Goal: Task Accomplishment & Management: Manage account settings

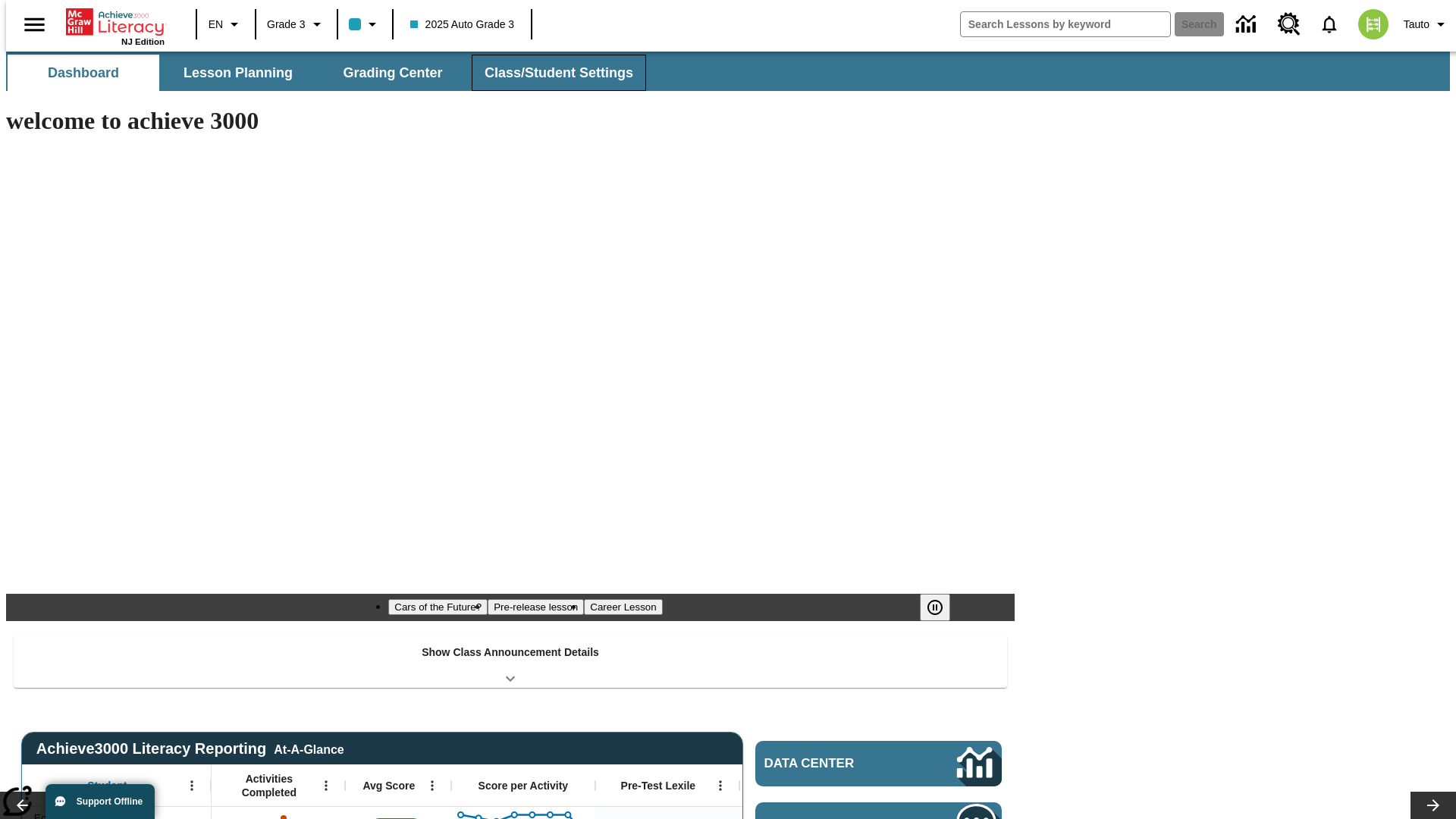
click at [551, 73] on button "Class/Student Settings" at bounding box center [558, 73] width 174 height 36
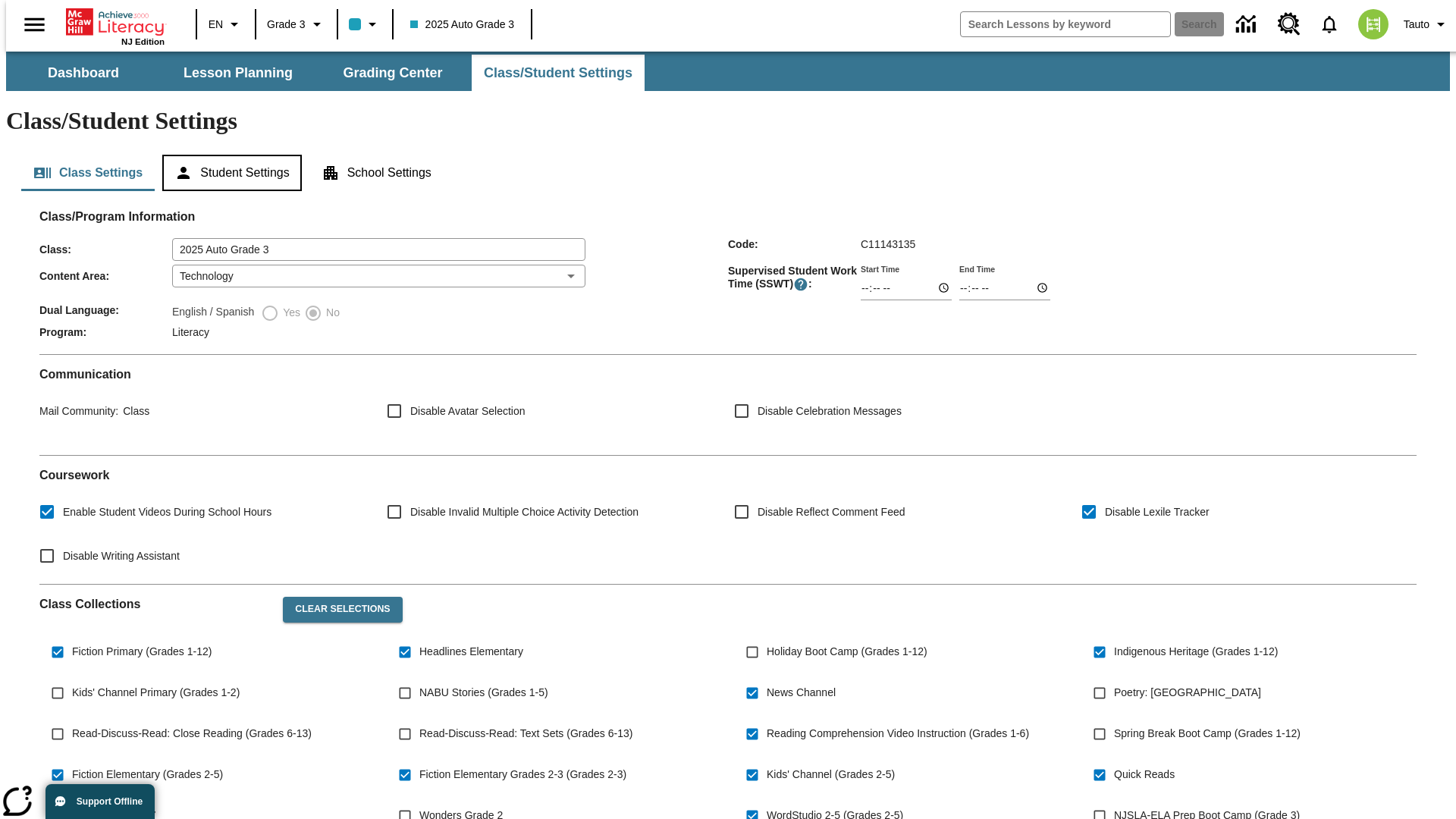
click at [228, 154] on button "Student Settings" at bounding box center [231, 172] width 139 height 36
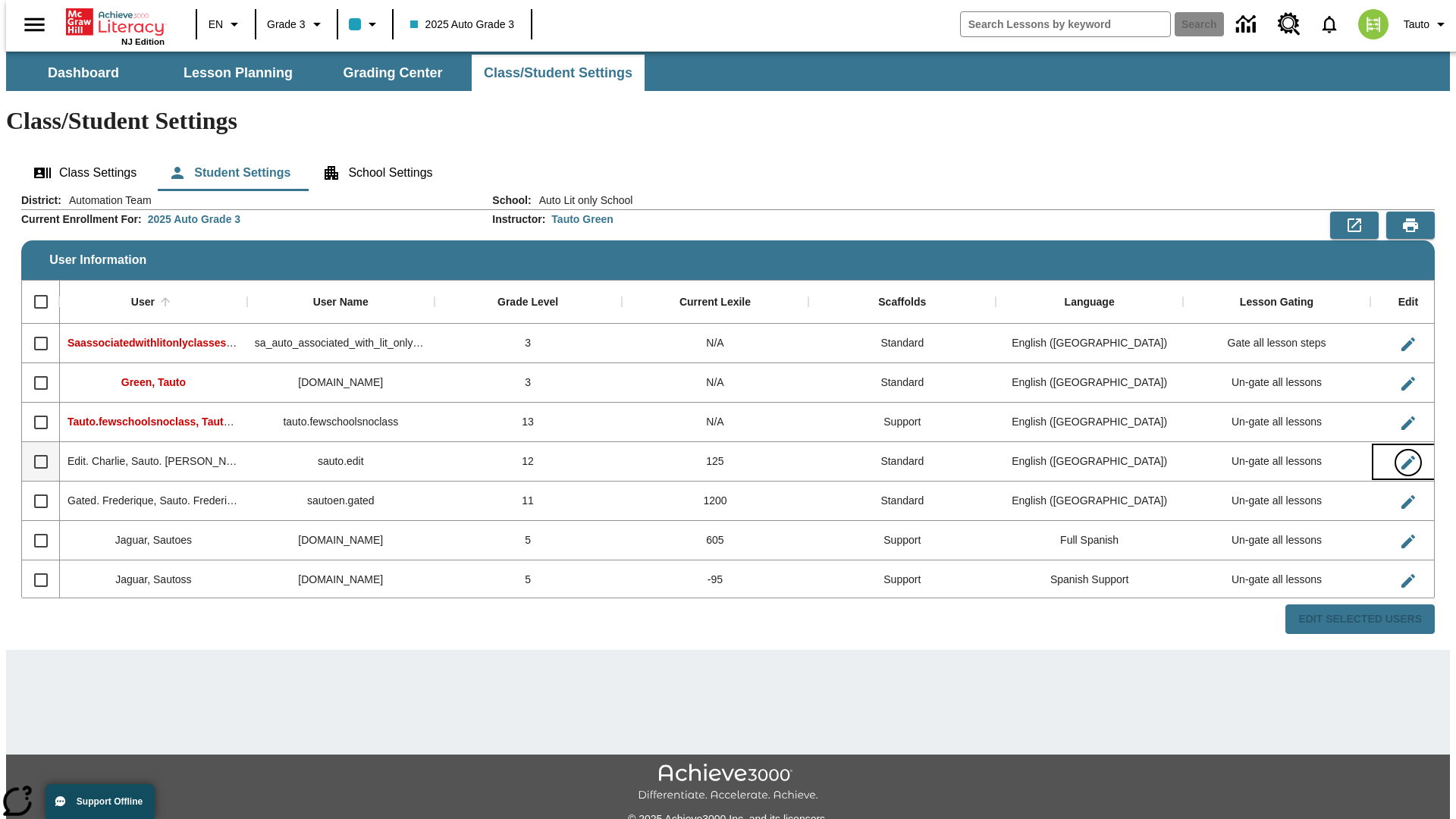
click at [1401, 456] on icon "Edit User" at bounding box center [1408, 463] width 14 height 14
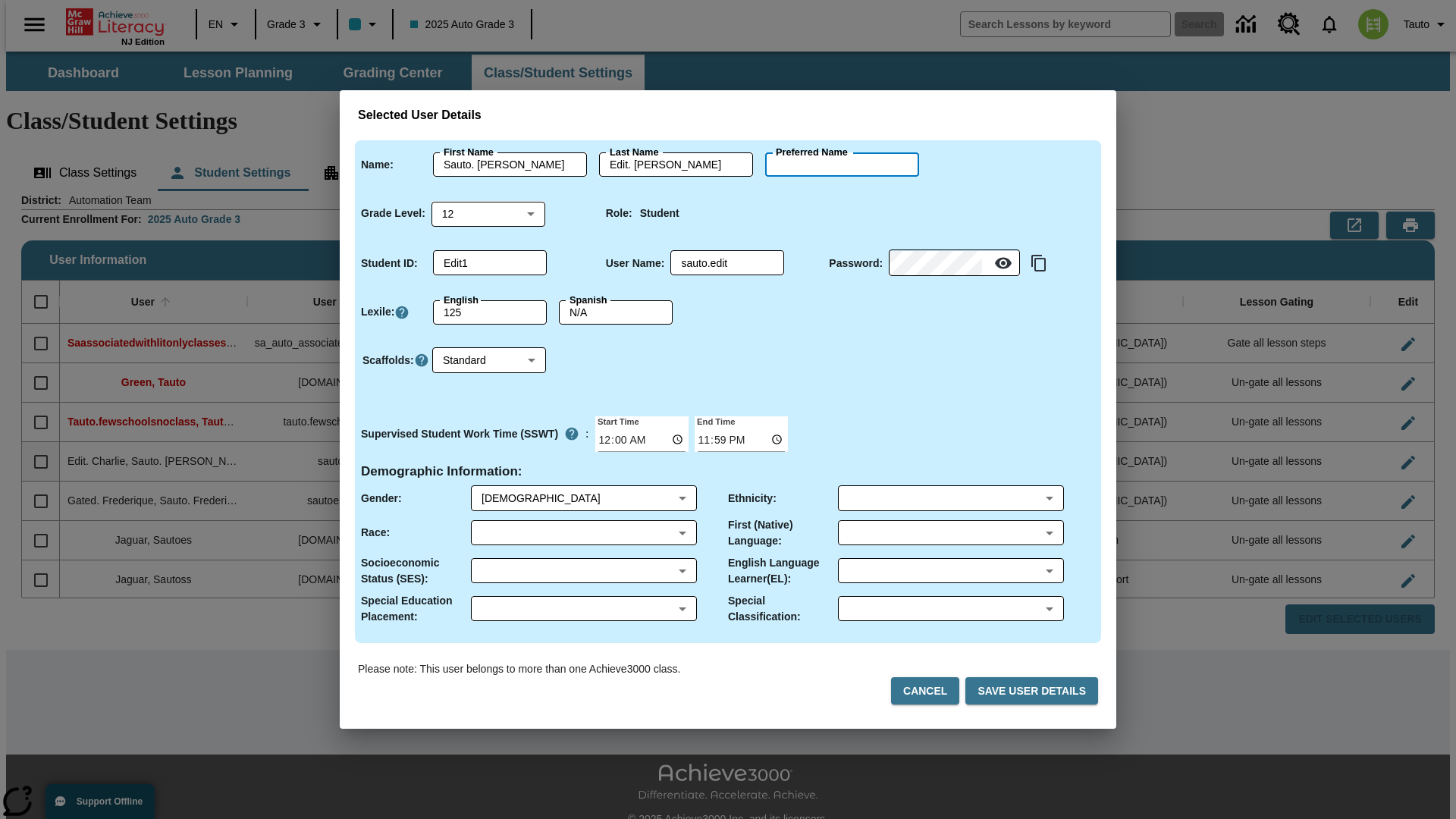
type input "[PERSON_NAME]"
click at [931, 691] on button "Cancel" at bounding box center [925, 691] width 68 height 28
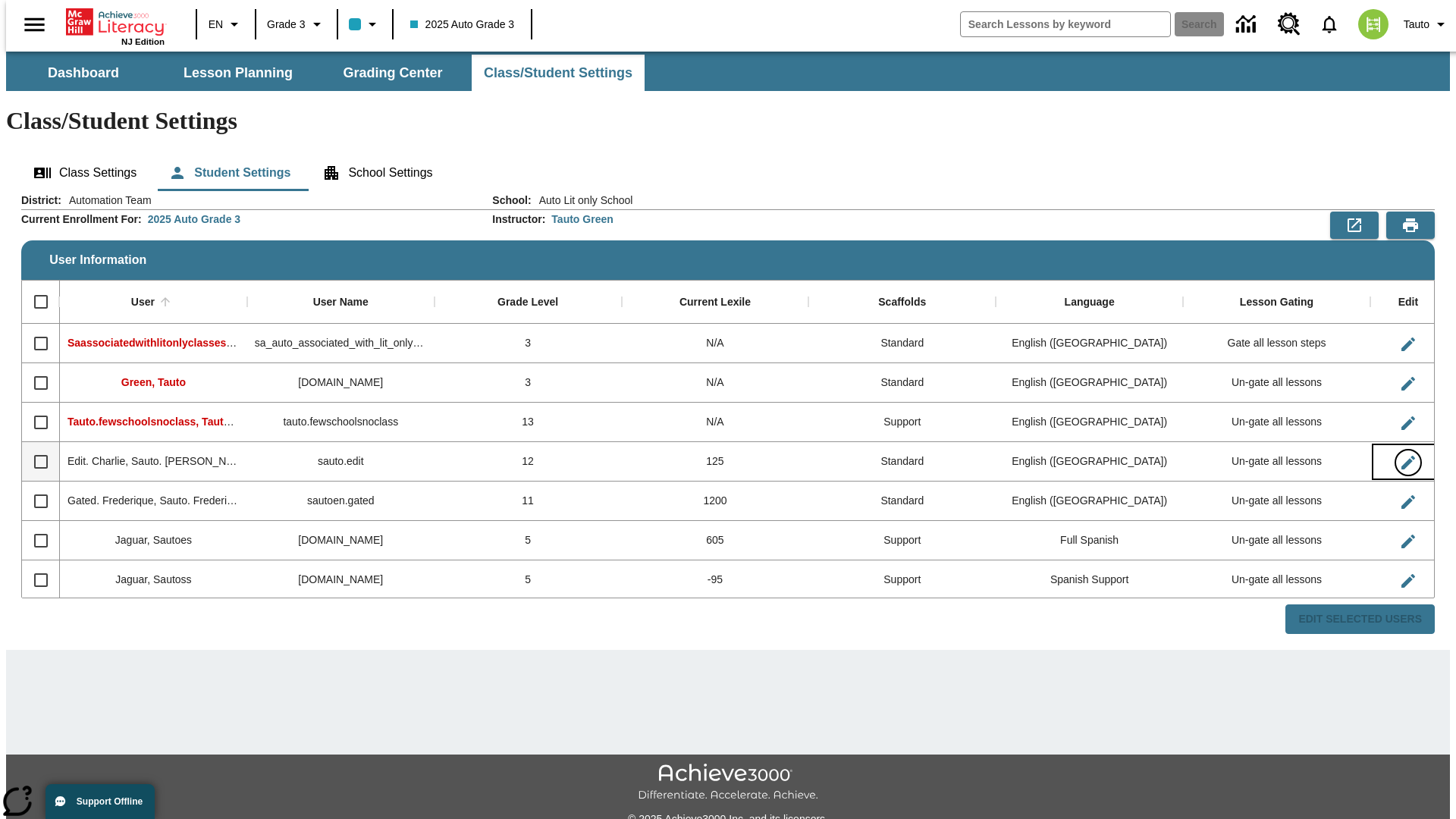
click at [1401, 456] on icon "Edit User" at bounding box center [1408, 463] width 14 height 14
